Goal: Task Accomplishment & Management: Complete application form

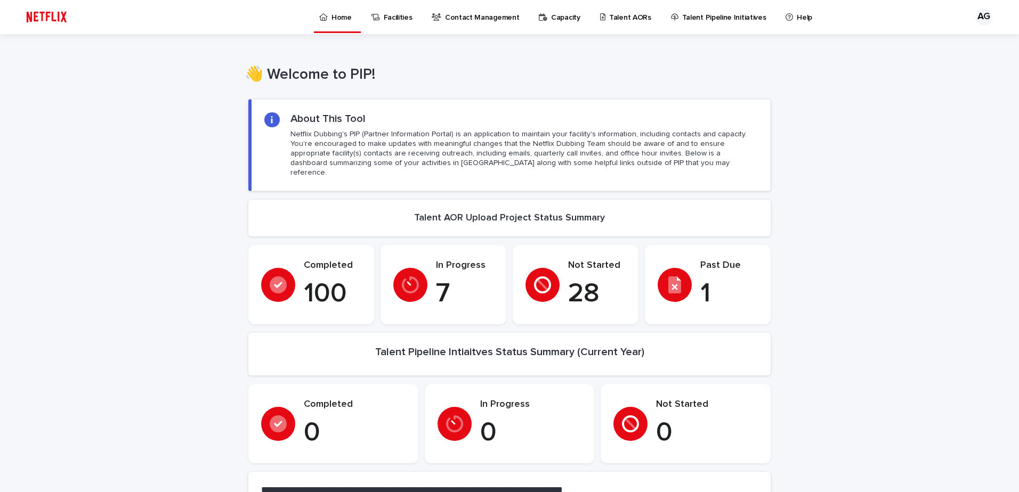
click at [610, 18] on p "Talent AORs" at bounding box center [630, 11] width 42 height 22
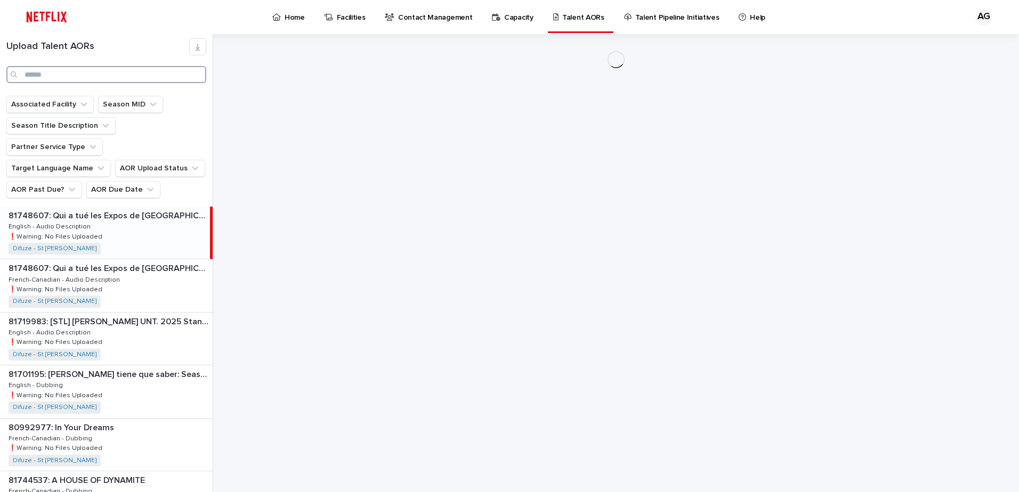
click at [79, 78] on input "Search" at bounding box center [106, 74] width 200 height 17
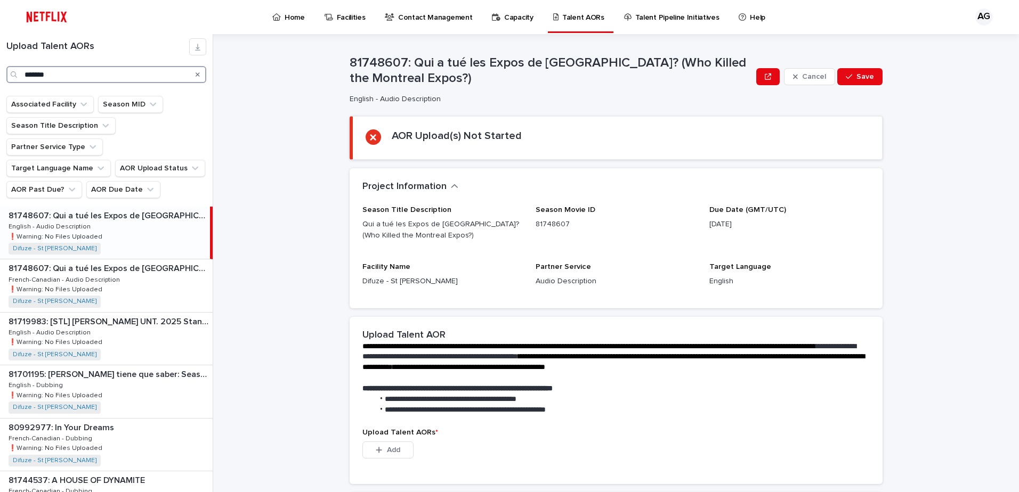
type input "*******"
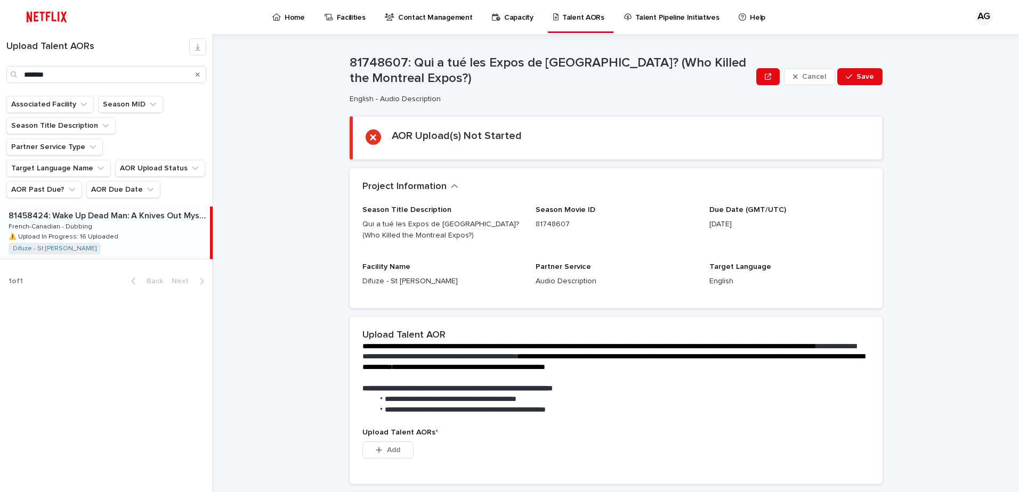
click at [90, 231] on p "⚠️ Upload In Progress: 16 Uploaded" at bounding box center [65, 236] width 112 height 10
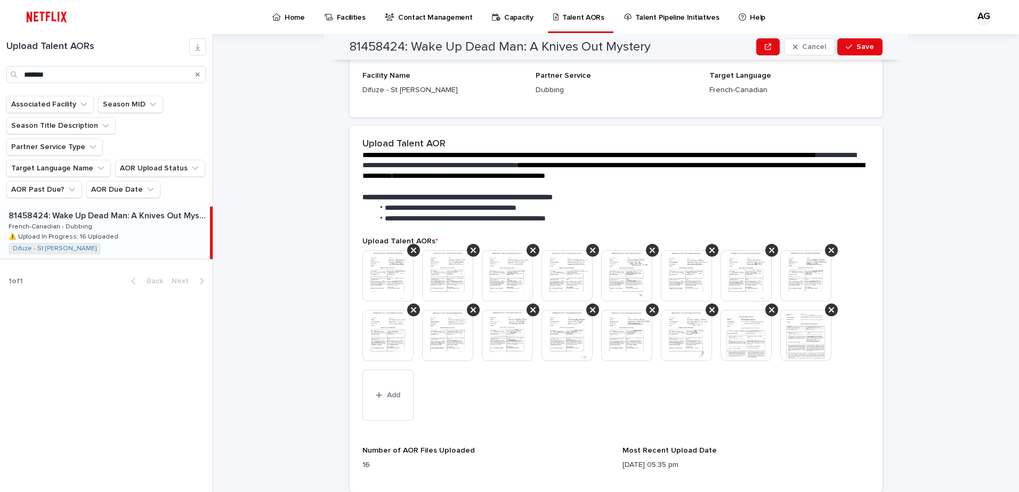
scroll to position [373, 0]
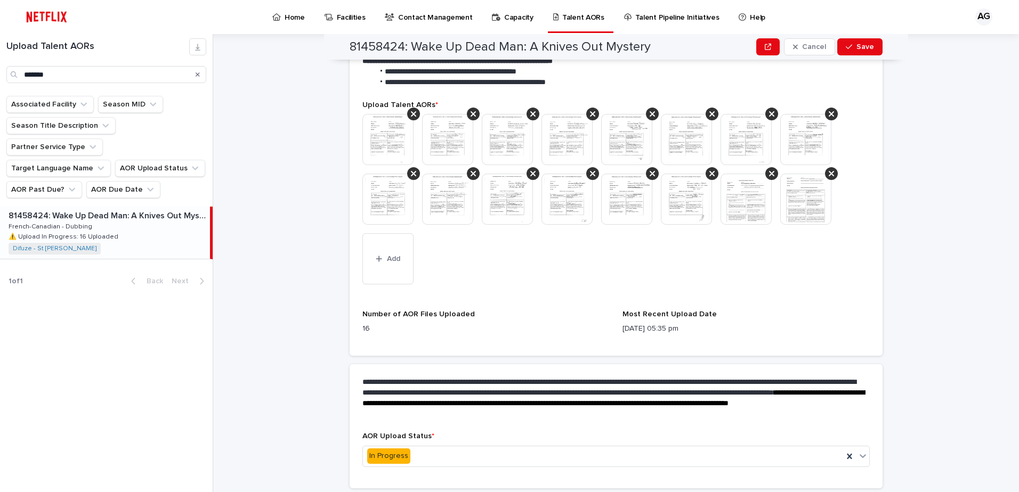
click at [937, 457] on div "81458424: Wake Up Dead Man: A Knives Out Mystery Cancel Save 81458424: Wake Up …" at bounding box center [622, 263] width 793 height 458
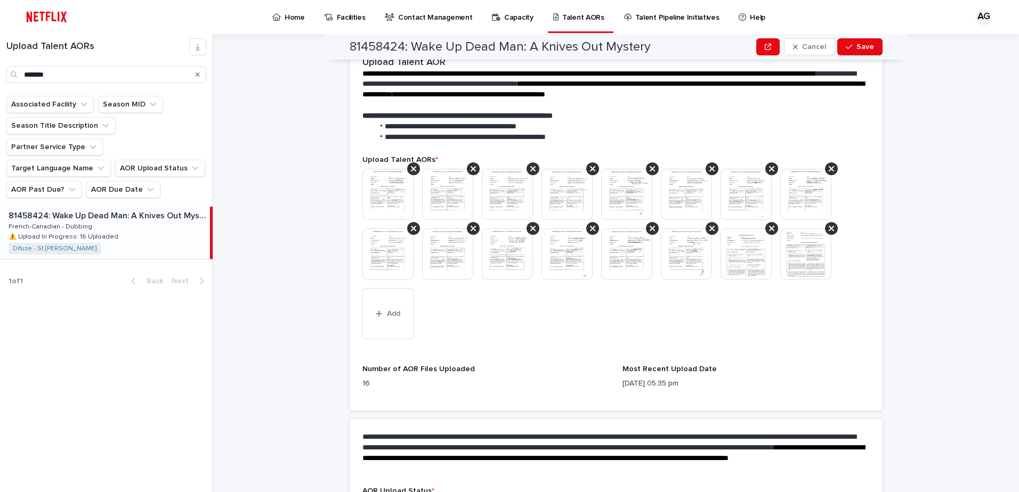
scroll to position [301, 0]
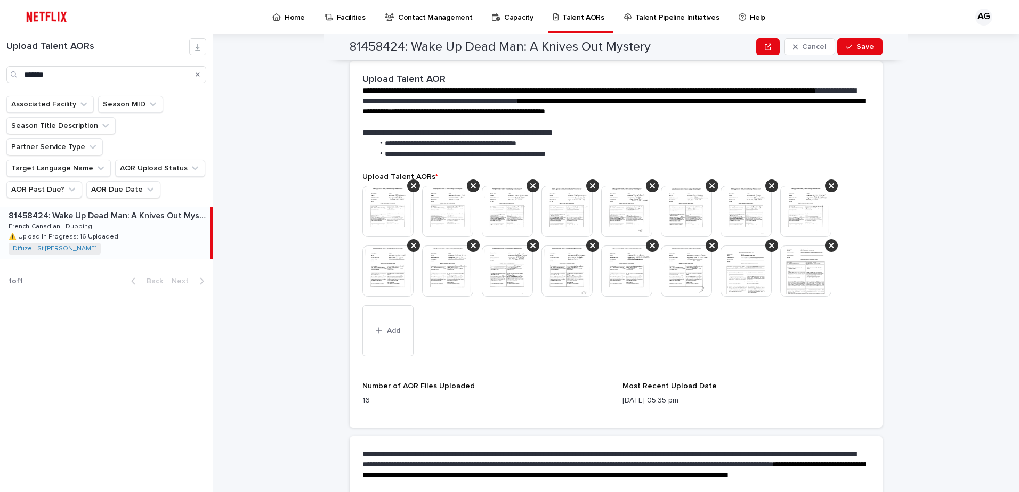
click at [375, 202] on img at bounding box center [387, 211] width 51 height 51
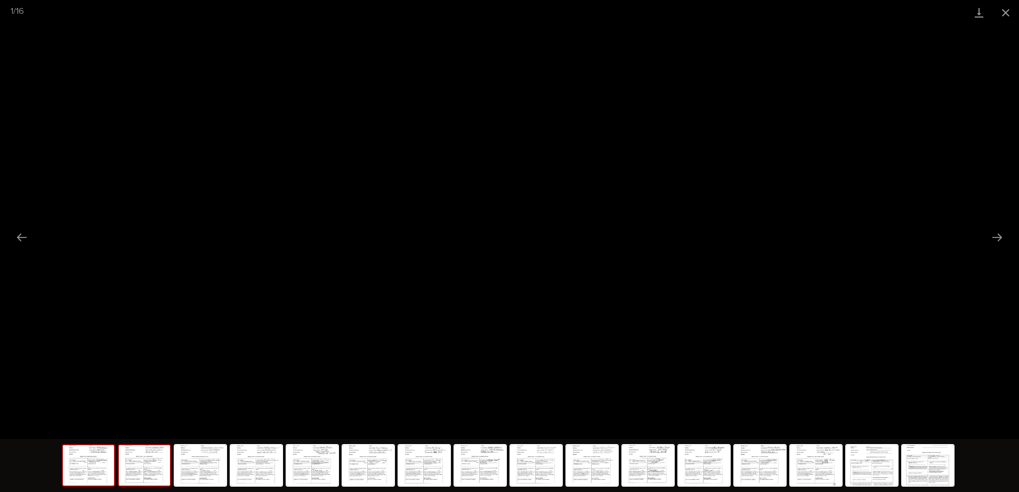
click at [164, 467] on img at bounding box center [144, 465] width 51 height 40
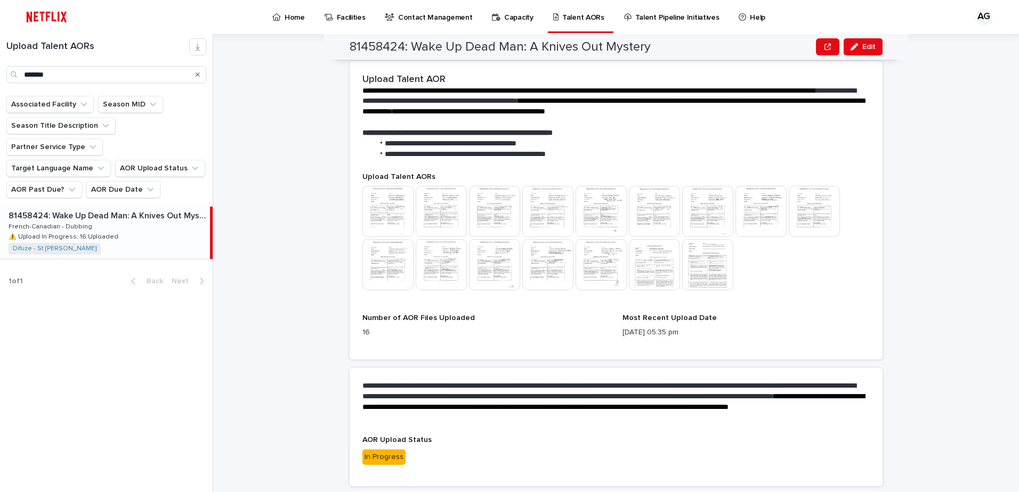
scroll to position [264, 0]
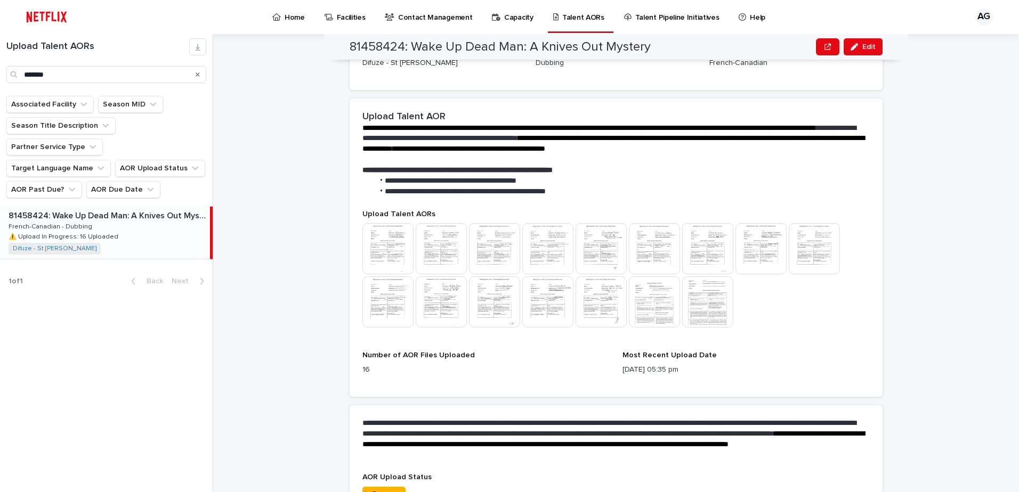
click at [378, 241] on img at bounding box center [387, 248] width 51 height 51
drag, startPoint x: 378, startPoint y: 241, endPoint x: 367, endPoint y: 246, distance: 12.4
click at [367, 246] on img at bounding box center [387, 248] width 51 height 51
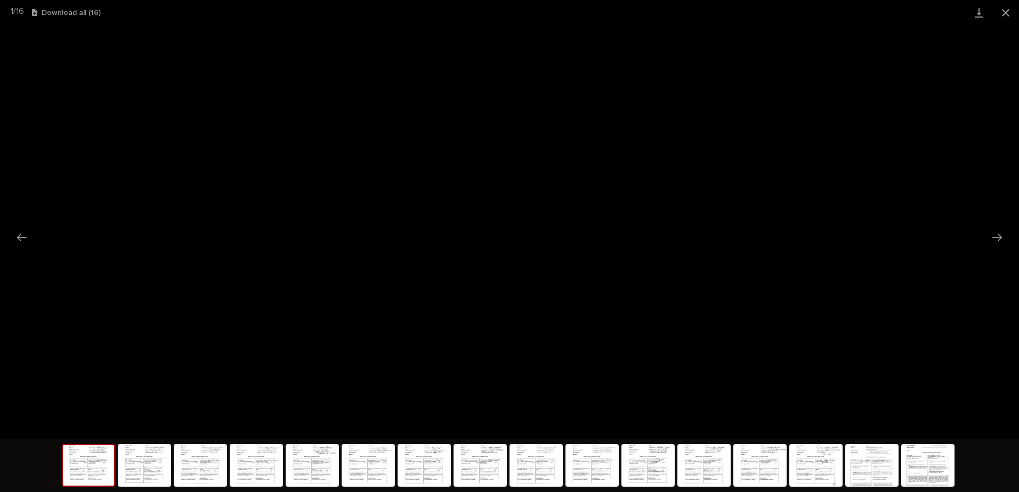
click at [103, 462] on img at bounding box center [88, 465] width 51 height 40
click at [153, 452] on img at bounding box center [144, 465] width 51 height 40
click at [209, 472] on img at bounding box center [200, 465] width 51 height 40
click at [259, 472] on img at bounding box center [256, 465] width 51 height 40
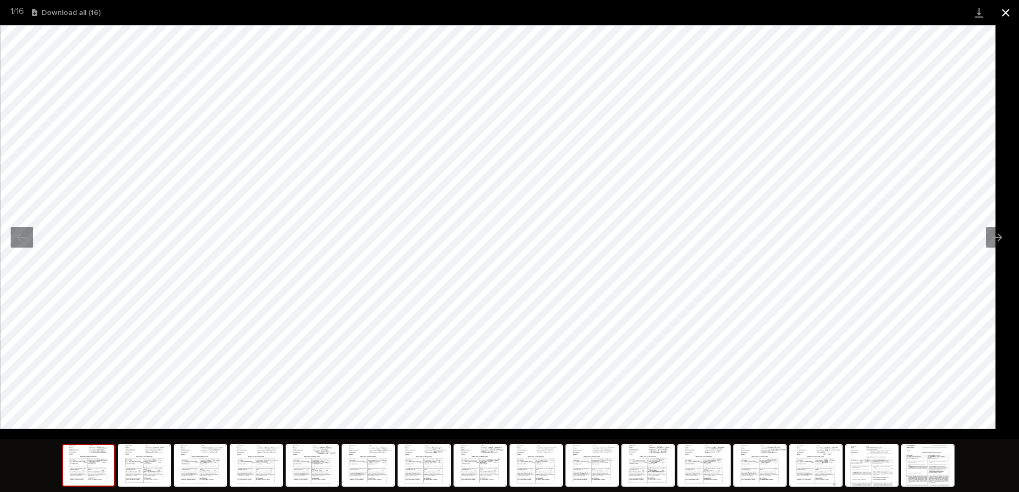
click at [1005, 11] on button "Close gallery" at bounding box center [1005, 12] width 27 height 25
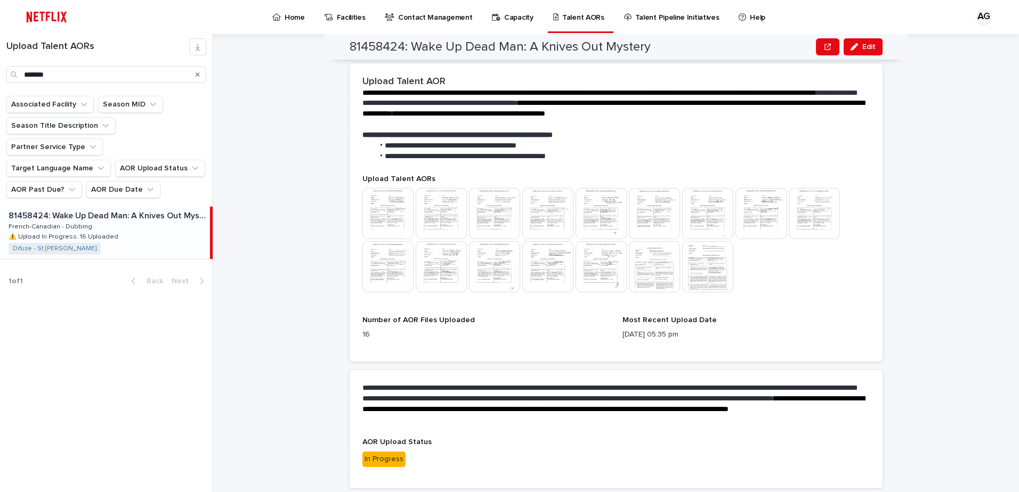
scroll to position [280, 0]
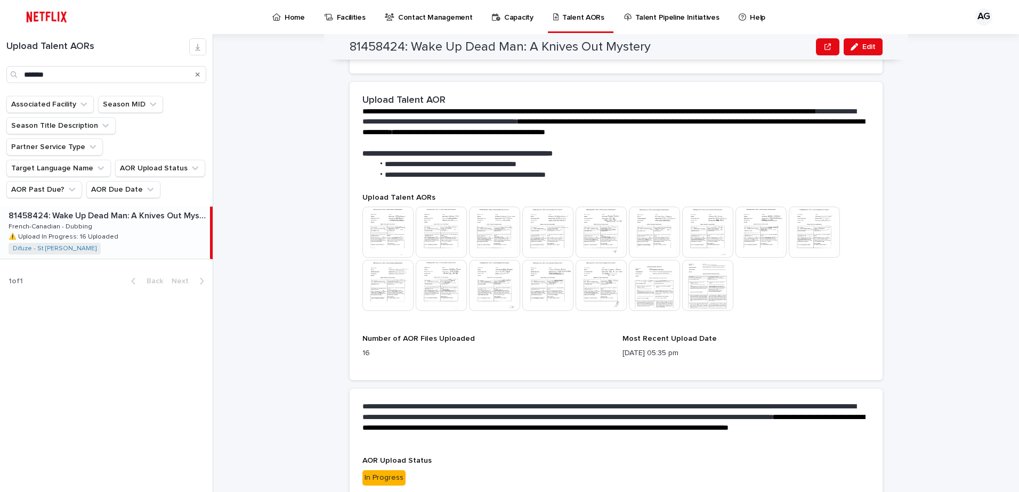
click at [747, 286] on div at bounding box center [615, 260] width 507 height 107
click at [863, 43] on button "Edit" at bounding box center [863, 46] width 39 height 17
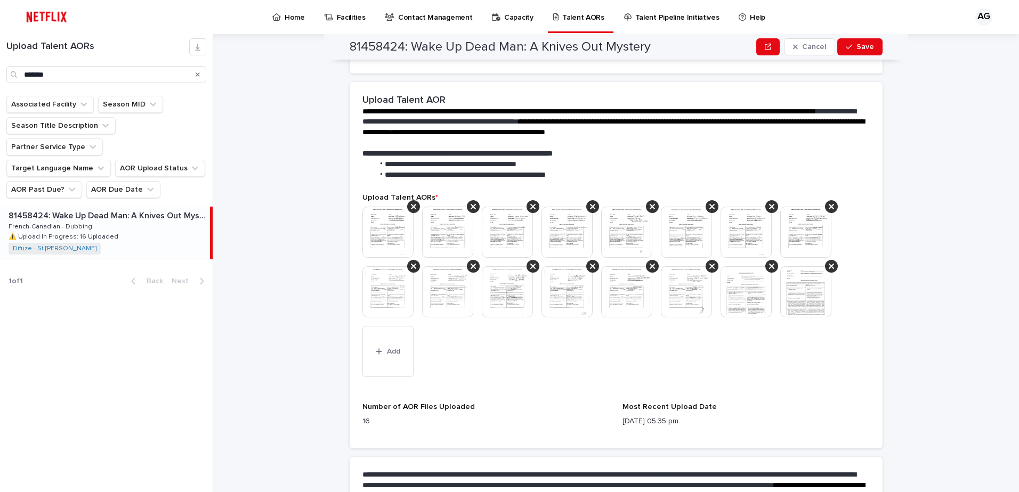
scroll to position [318, 0]
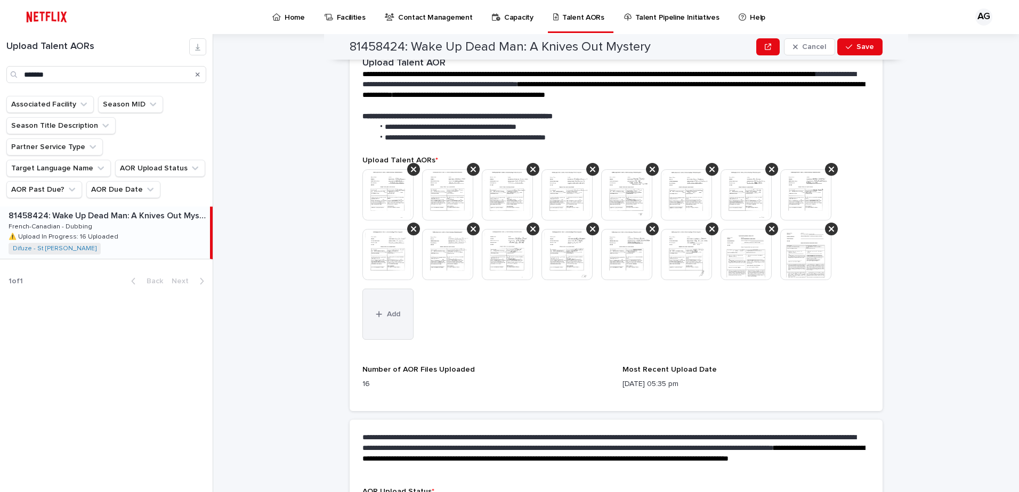
click at [396, 324] on button "Add" at bounding box center [387, 314] width 51 height 51
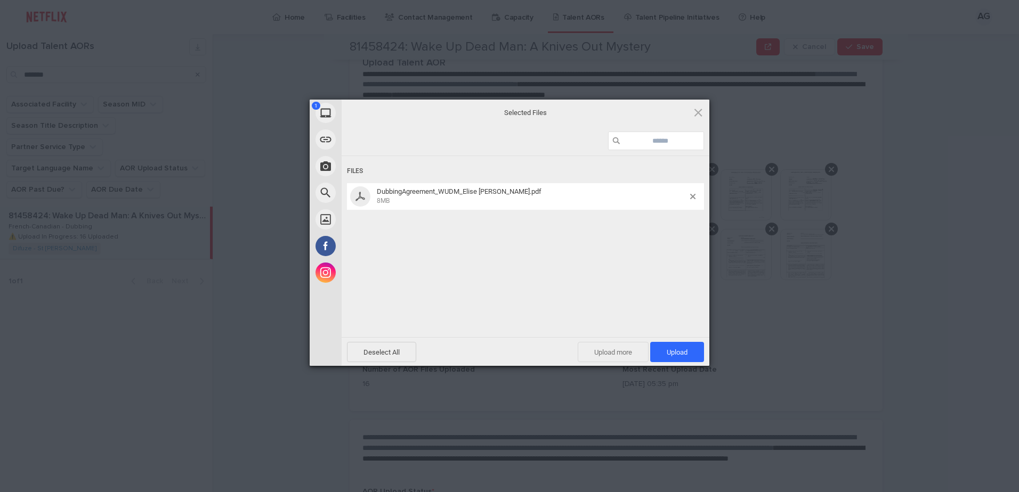
click at [617, 352] on span "Upload more" at bounding box center [613, 352] width 71 height 20
click at [587, 355] on span "Upload more" at bounding box center [601, 352] width 71 height 20
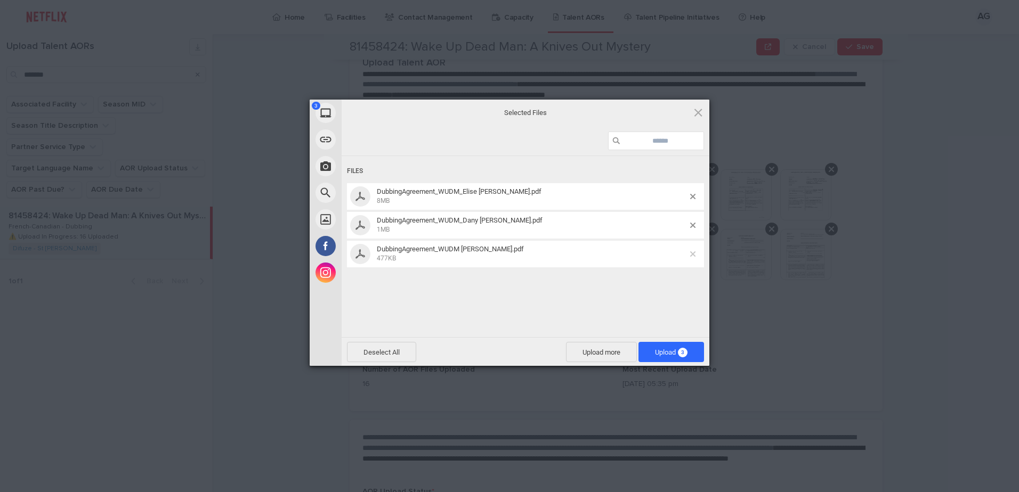
click at [694, 252] on span at bounding box center [692, 254] width 5 height 5
click at [618, 361] on span "Upload more" at bounding box center [601, 352] width 71 height 20
click at [598, 349] on span "Upload more" at bounding box center [601, 352] width 71 height 20
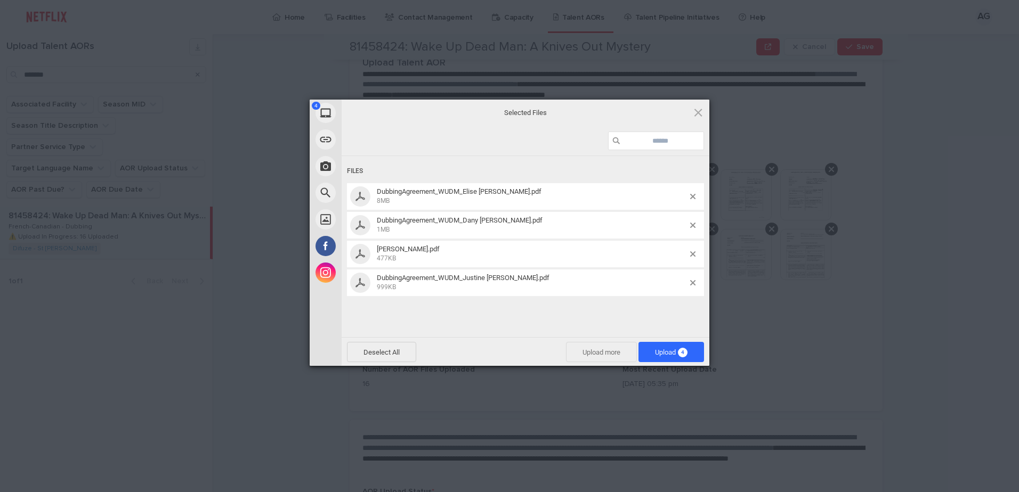
click at [588, 352] on span "Upload more" at bounding box center [601, 352] width 71 height 20
click at [591, 354] on span "Upload more" at bounding box center [601, 352] width 71 height 20
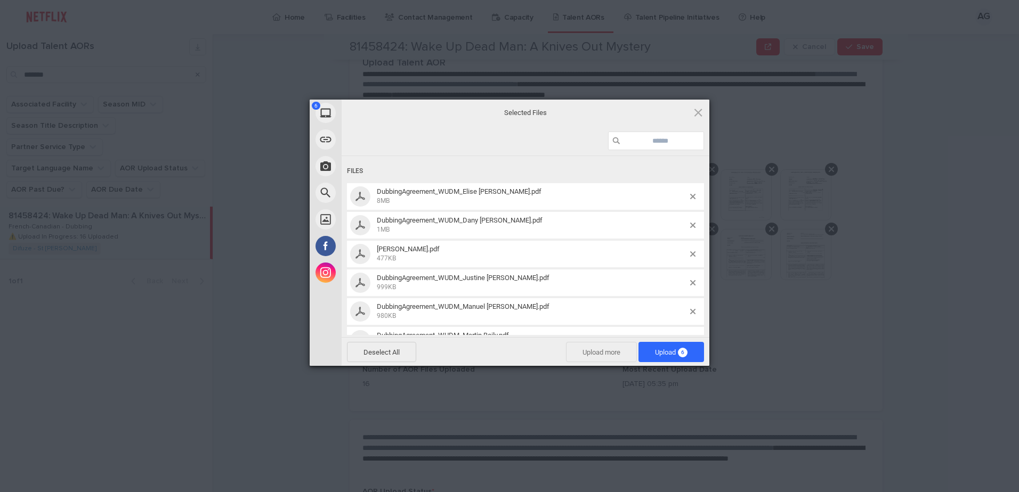
click at [602, 350] on span "Upload more" at bounding box center [601, 352] width 71 height 20
click at [592, 352] on span "Upload more" at bounding box center [601, 352] width 71 height 20
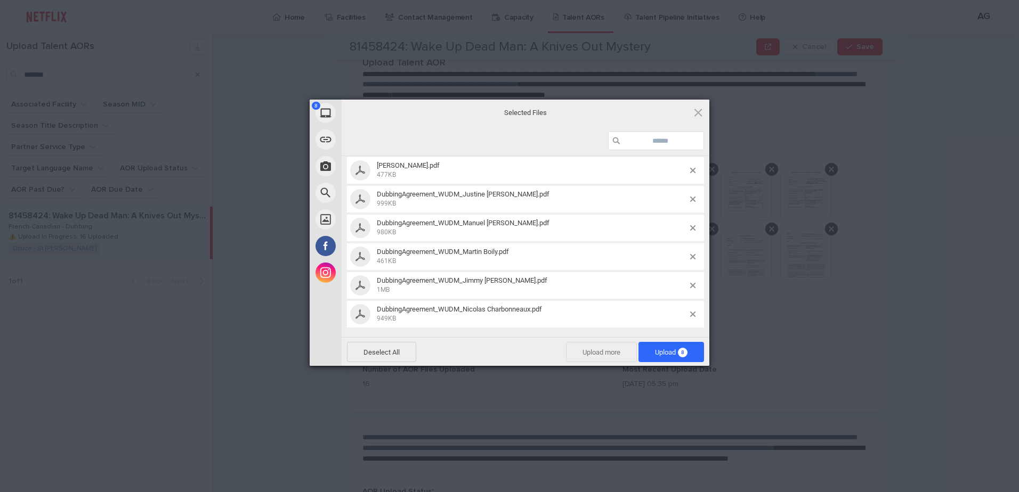
click at [605, 350] on span "Upload more" at bounding box center [601, 352] width 71 height 20
drag, startPoint x: 669, startPoint y: 355, endPoint x: 725, endPoint y: 341, distance: 57.9
click at [669, 355] on span "Upload 9" at bounding box center [671, 353] width 33 height 8
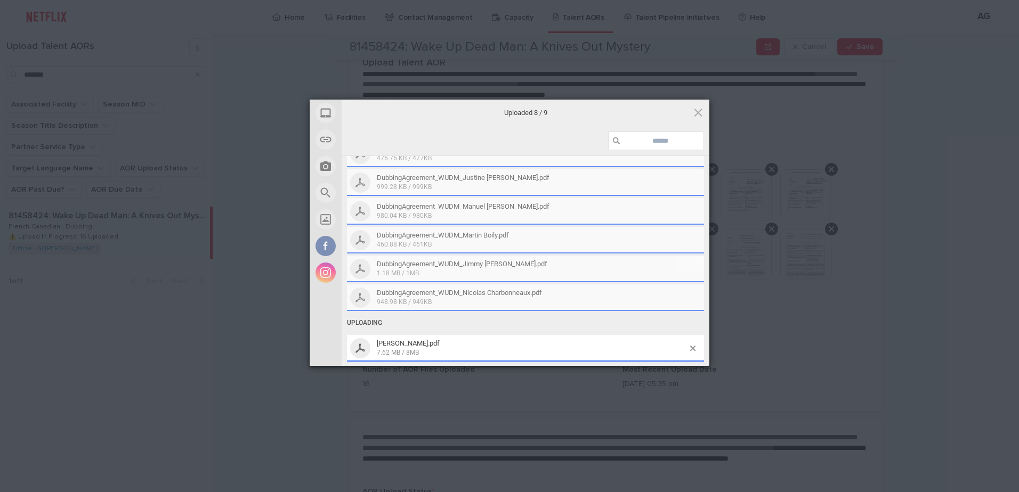
scroll to position [377, 0]
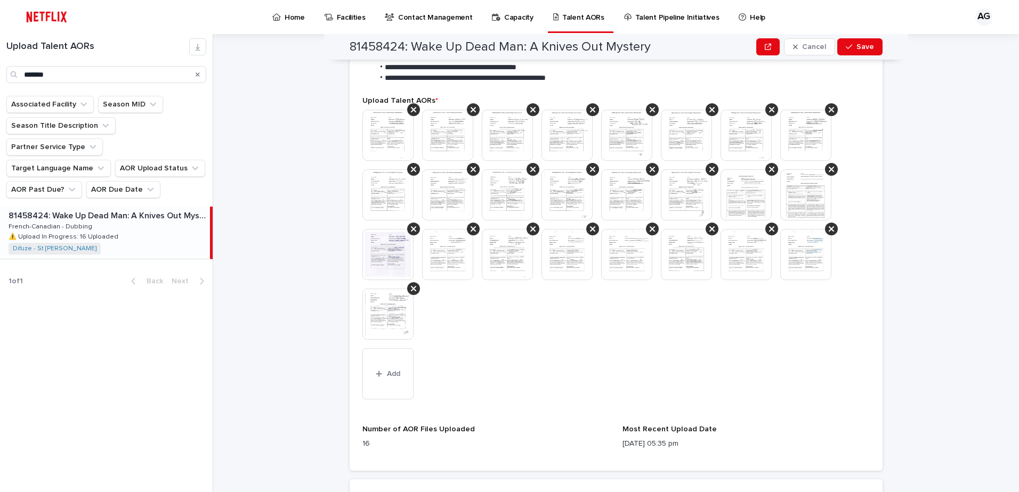
drag, startPoint x: 873, startPoint y: 45, endPoint x: 881, endPoint y: 56, distance: 14.2
click at [873, 45] on button "Save" at bounding box center [859, 46] width 45 height 17
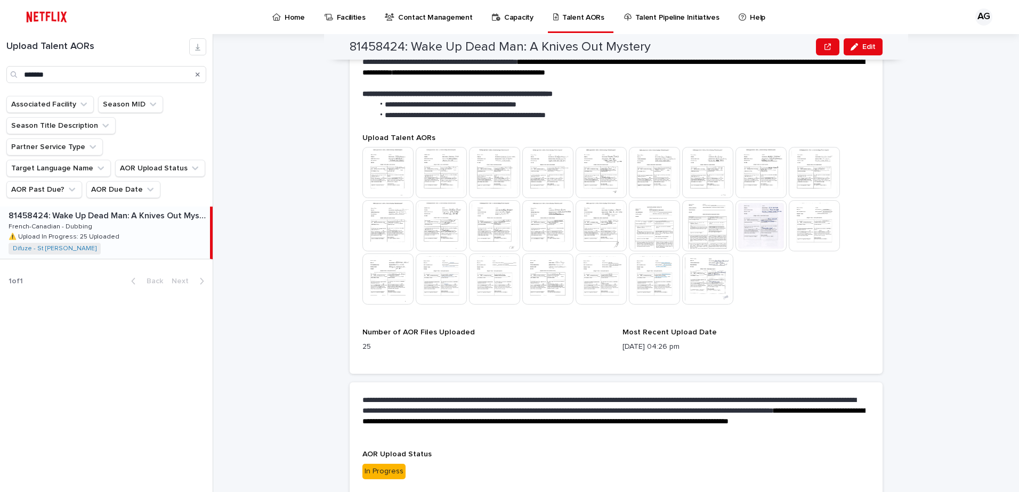
scroll to position [324, 0]
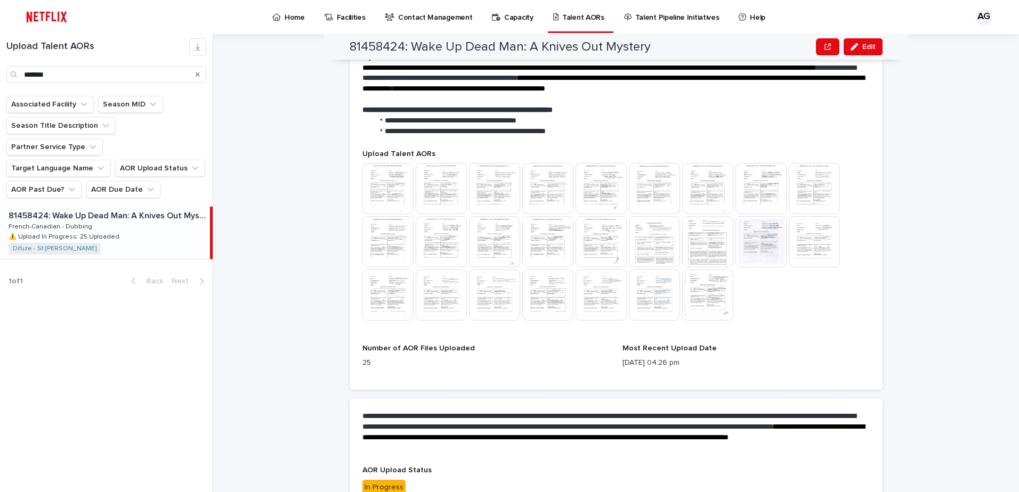
click at [780, 296] on div at bounding box center [615, 243] width 507 height 160
click at [297, 407] on div "**********" at bounding box center [622, 263] width 793 height 458
click at [444, 375] on div "Number of AOR Files Uploaded 25" at bounding box center [485, 360] width 247 height 33
click at [999, 283] on div "**********" at bounding box center [622, 263] width 793 height 458
drag, startPoint x: 929, startPoint y: 287, endPoint x: 808, endPoint y: 315, distance: 123.8
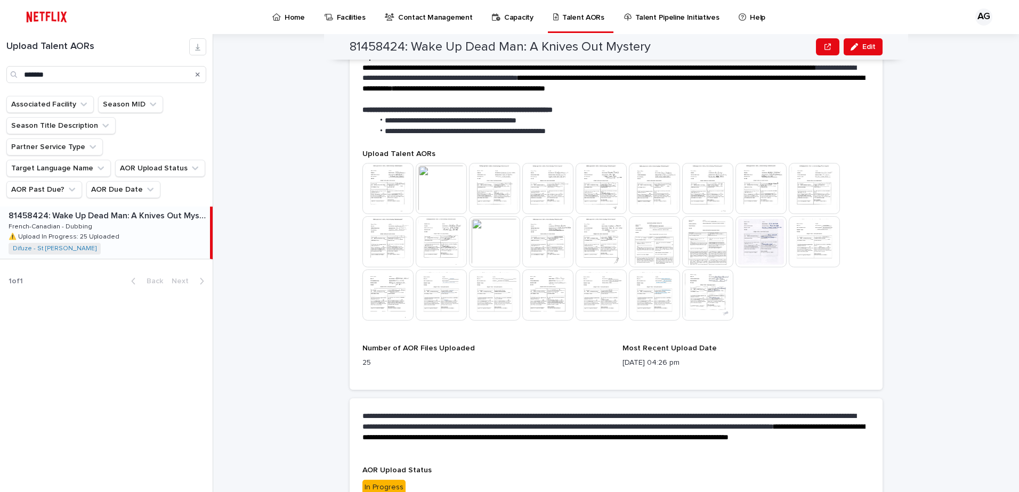
click at [929, 287] on div "**********" at bounding box center [622, 263] width 793 height 458
click at [862, 47] on span "Edit" at bounding box center [868, 46] width 13 height 7
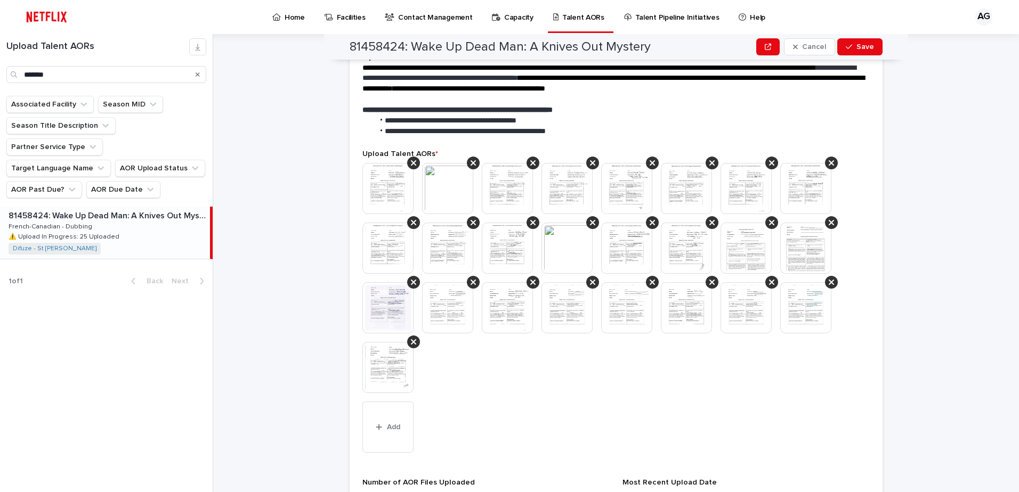
scroll to position [352, 0]
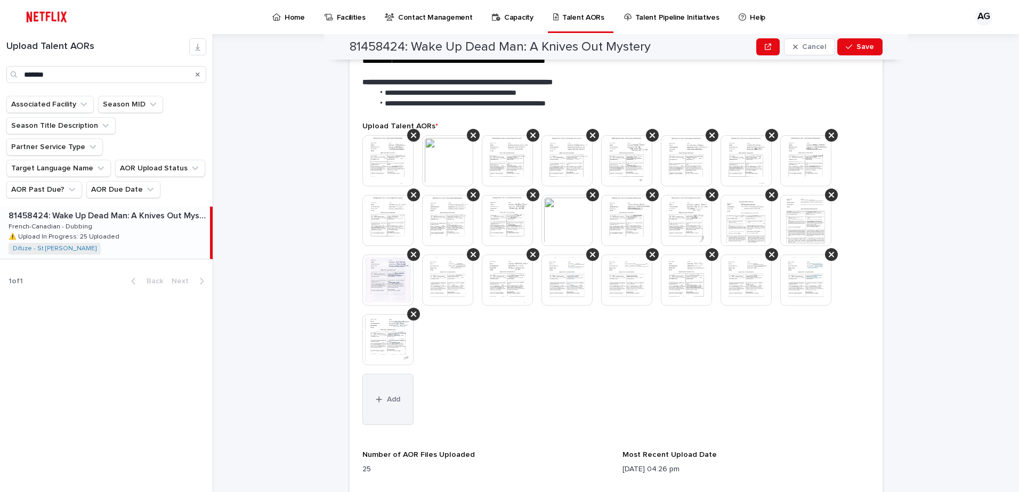
click at [387, 402] on span "Add" at bounding box center [393, 399] width 13 height 7
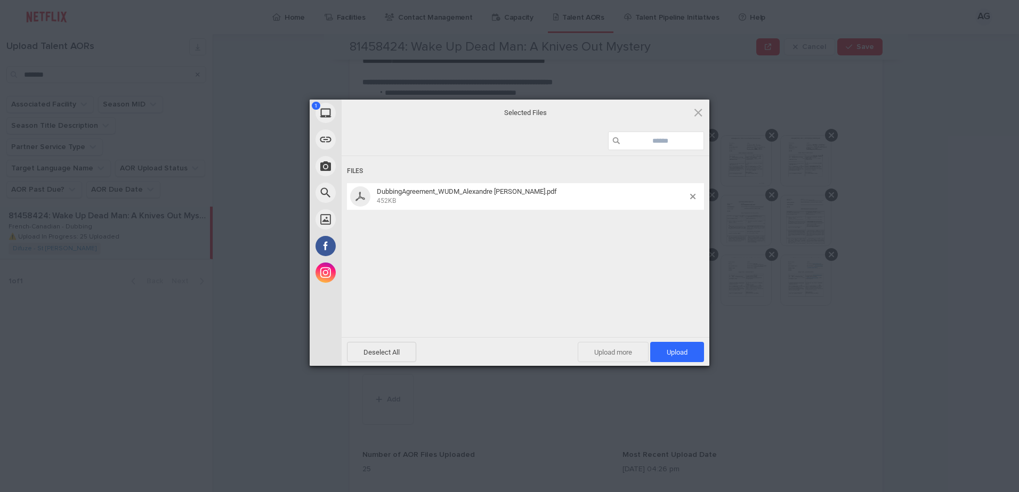
click at [611, 356] on span "Upload more" at bounding box center [613, 352] width 71 height 20
click at [688, 347] on span "Upload 2" at bounding box center [671, 352] width 66 height 20
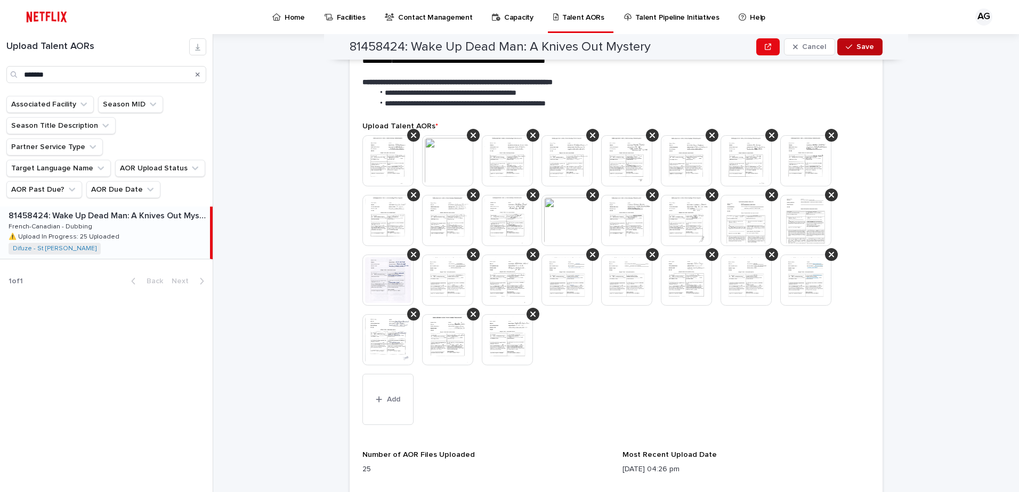
click at [846, 48] on icon "button" at bounding box center [849, 46] width 6 height 7
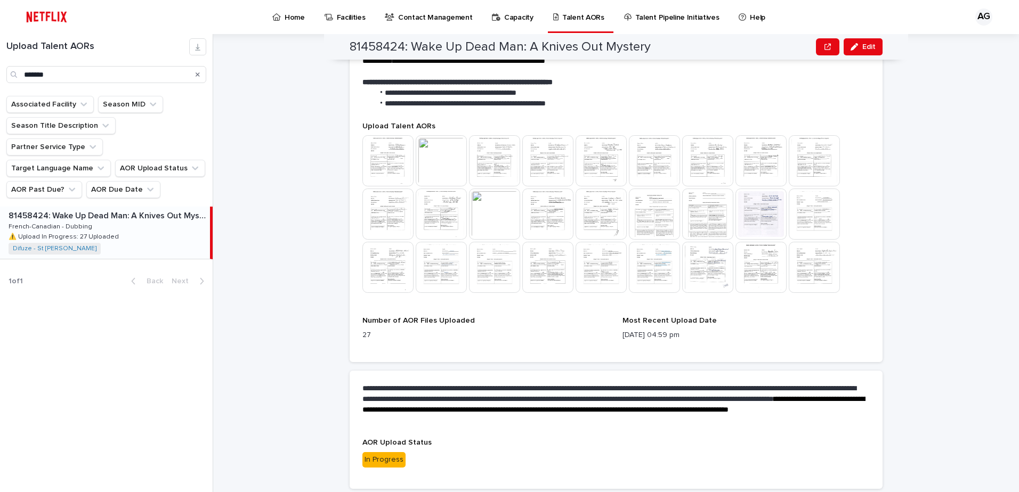
click at [854, 327] on div "Most Recent Upload Date [DATE] 04:59 pm" at bounding box center [745, 333] width 247 height 33
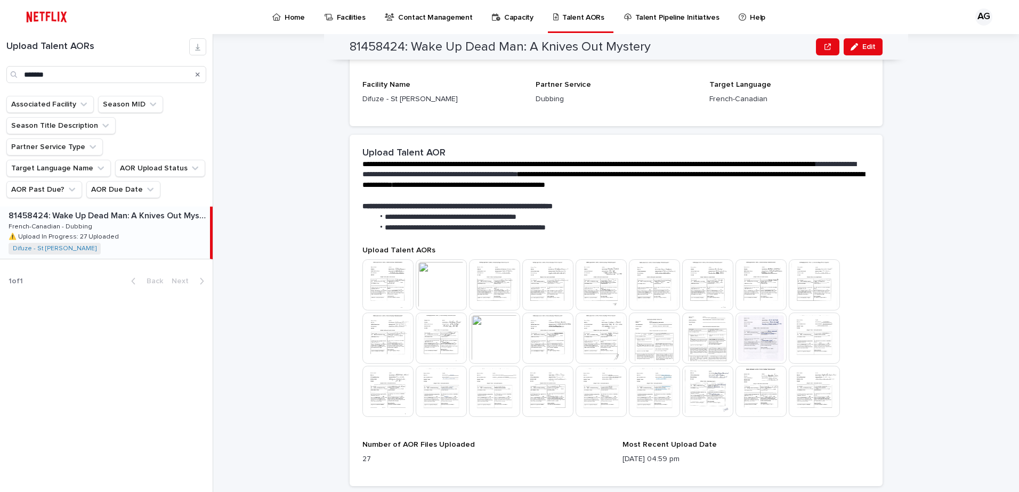
scroll to position [227, 0]
